Goal: Check status

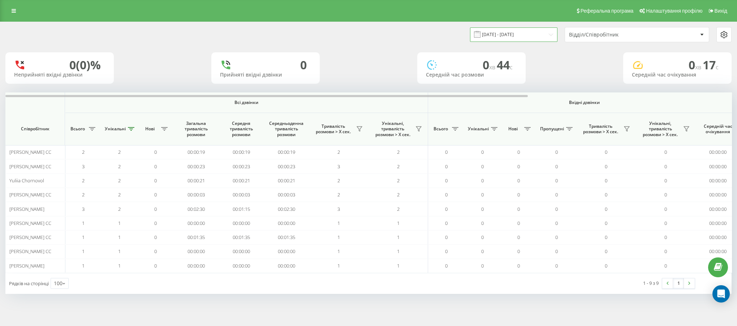
click at [536, 35] on input "[DATE] - [DATE]" at bounding box center [513, 34] width 87 height 14
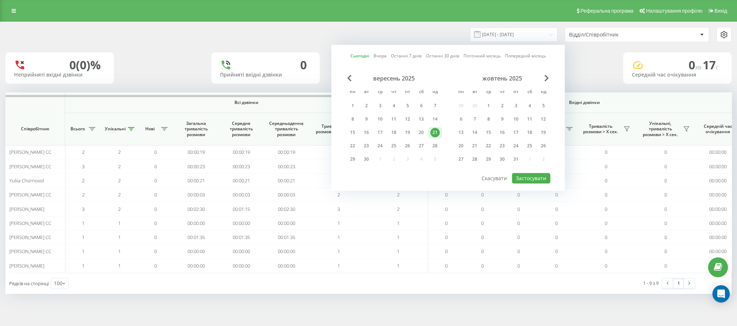
click at [429, 133] on div "21" at bounding box center [435, 132] width 14 height 11
click at [435, 129] on div "21" at bounding box center [435, 132] width 9 height 9
click at [522, 178] on button "Застосувати" at bounding box center [531, 178] width 38 height 10
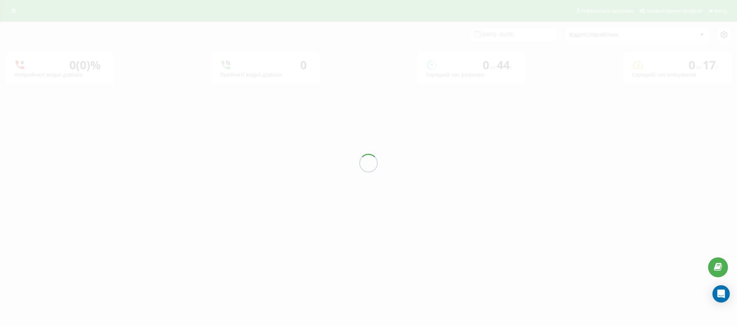
click at [594, 39] on div at bounding box center [368, 163] width 737 height 326
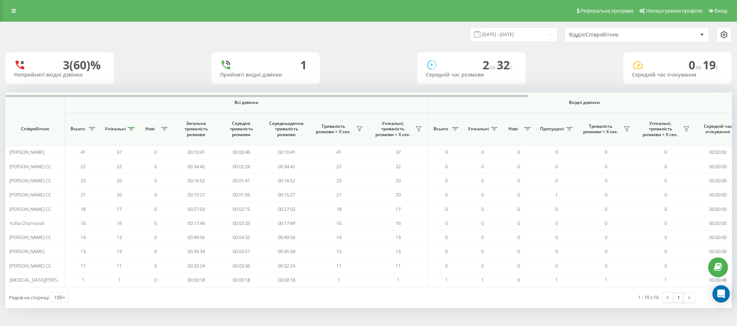
drag, startPoint x: 586, startPoint y: 39, endPoint x: 579, endPoint y: 40, distance: 6.5
click at [584, 40] on div "Відділ/Співробітник" at bounding box center [637, 34] width 144 height 14
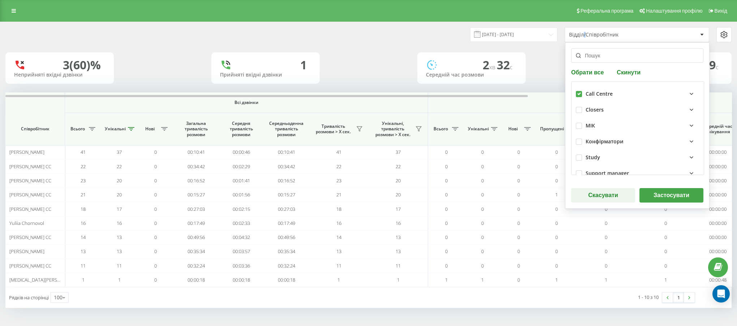
click at [651, 192] on button "Застосувати" at bounding box center [672, 195] width 64 height 14
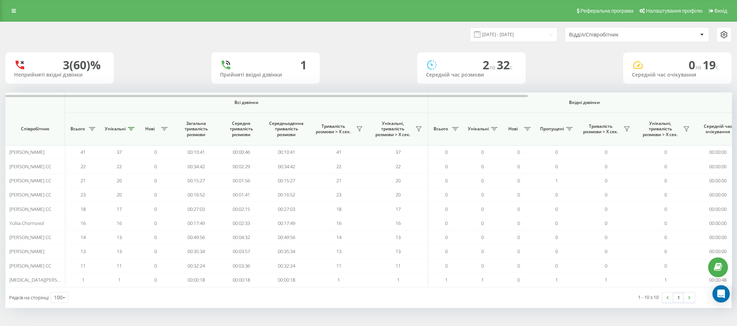
click at [159, 87] on div "[DATE] - [DATE] Відділ/Співробітник 3 (60)% Неприйняті вхідні дзвінки 1 Прийнят…" at bounding box center [368, 165] width 727 height 286
click at [190, 60] on div "3 (60)% Неприйняті вхідні дзвінки 1 Прийняті вхідні дзвінки 2 хв 32 c Середній …" at bounding box center [368, 67] width 727 height 31
